Goal: Task Accomplishment & Management: Manage account settings

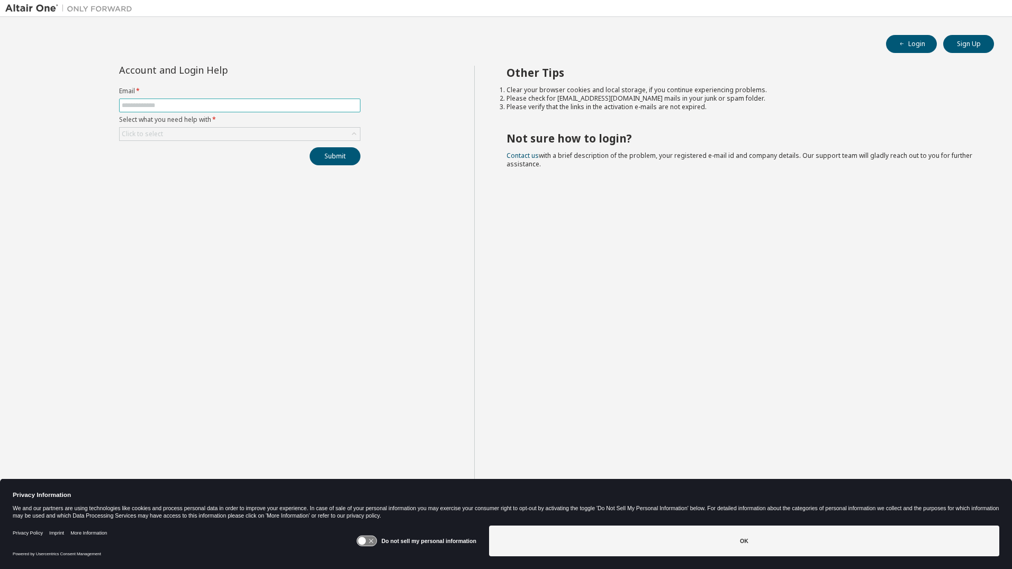
click at [178, 107] on input "text" at bounding box center [240, 105] width 236 height 8
type input "**********"
click at [194, 134] on div "Click to select" at bounding box center [240, 134] width 240 height 13
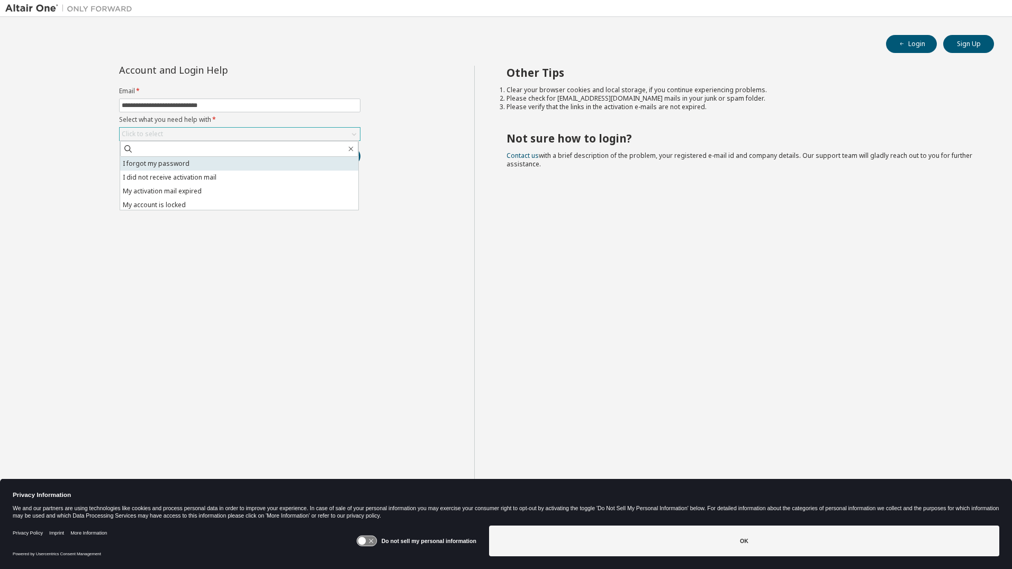
click at [213, 161] on li "I forgot my password" at bounding box center [239, 164] width 238 height 14
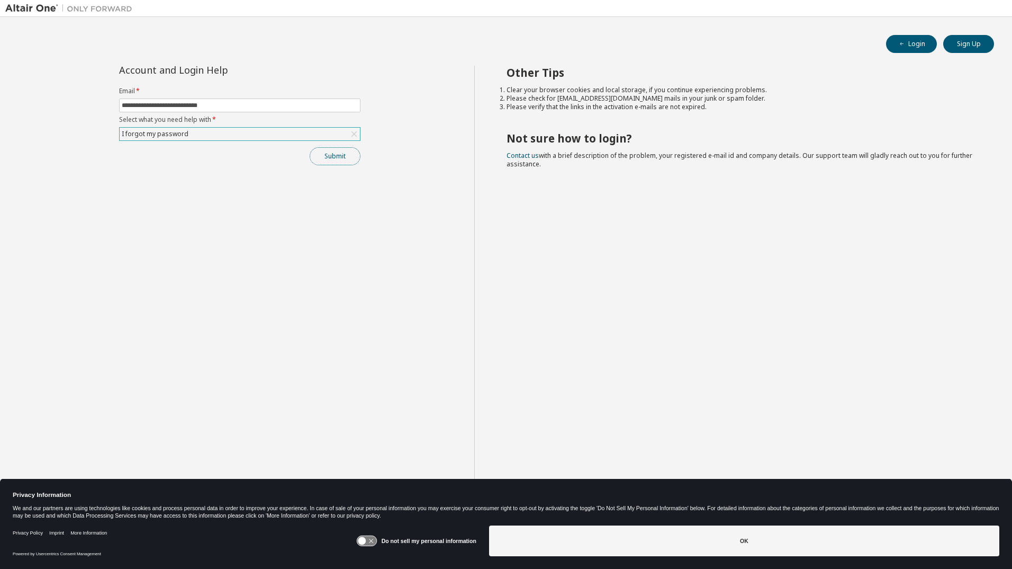
click at [336, 152] on button "Submit" at bounding box center [335, 156] width 51 height 18
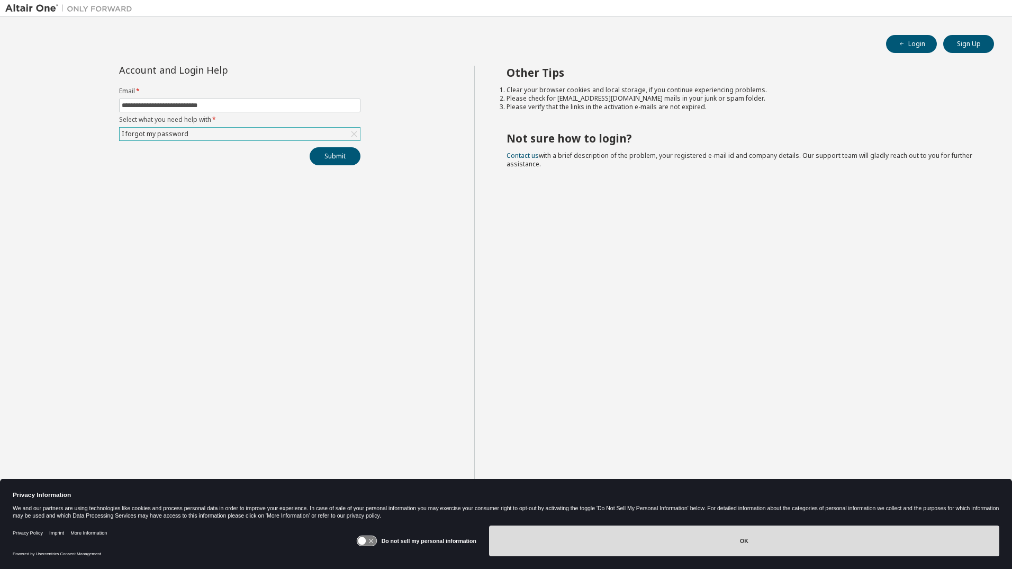
click at [659, 541] on button "OK" at bounding box center [744, 540] width 510 height 31
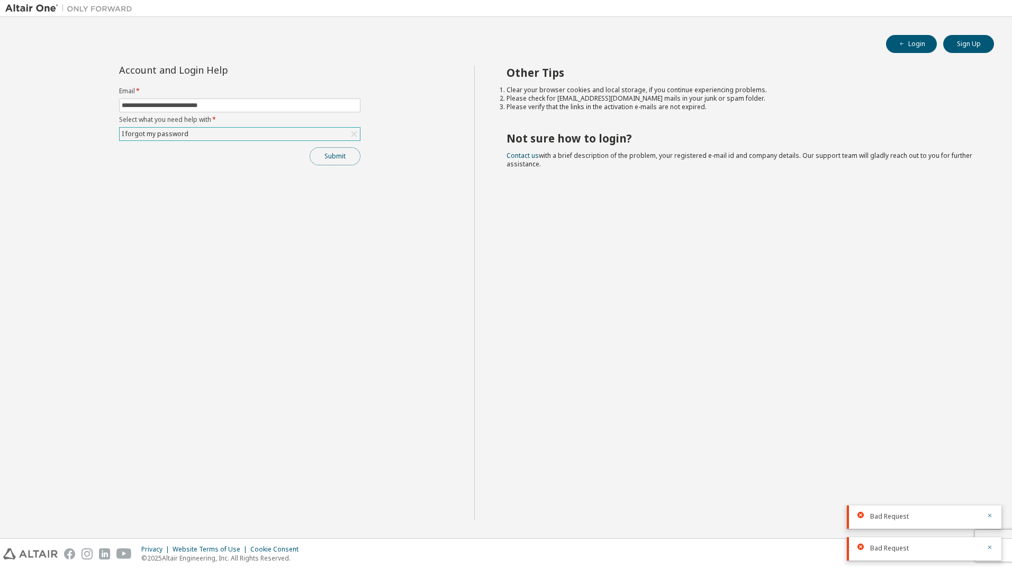
click at [352, 154] on button "Submit" at bounding box center [335, 156] width 51 height 18
click at [344, 155] on button "Submit" at bounding box center [335, 156] width 51 height 18
